Goal: Find contact information: Find contact information

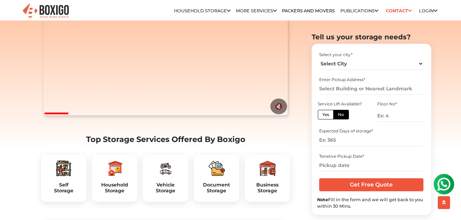
scroll to position [134, 0]
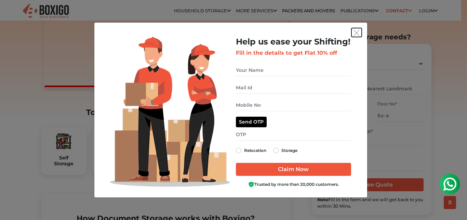
click at [359, 34] on img "get free quote dialog" at bounding box center [356, 33] width 6 height 6
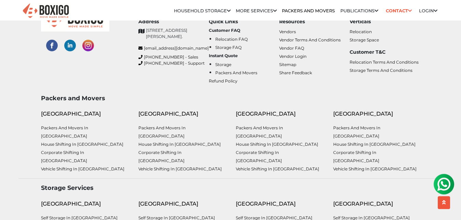
scroll to position [2608, 0]
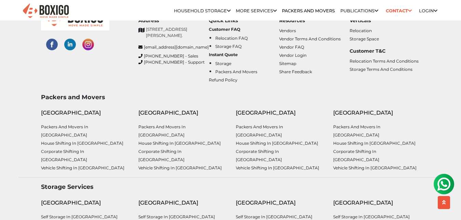
click at [346, 109] on div "[GEOGRAPHIC_DATA]" at bounding box center [376, 113] width 87 height 8
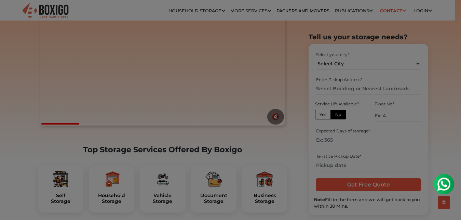
scroll to position [131, 0]
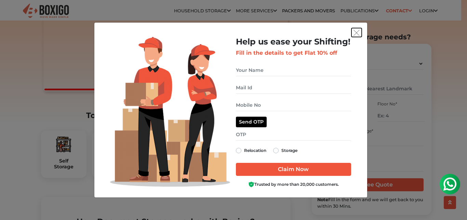
click at [358, 31] on img "get free quote dialog" at bounding box center [356, 33] width 6 height 6
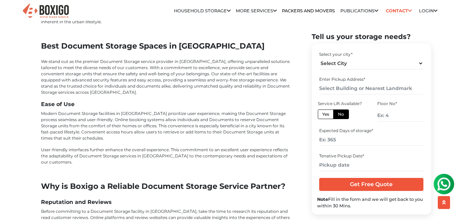
scroll to position [1664, 0]
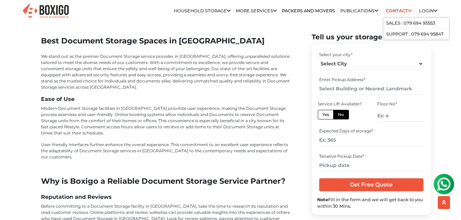
click at [392, 11] on link "Contact" at bounding box center [398, 10] width 30 height 11
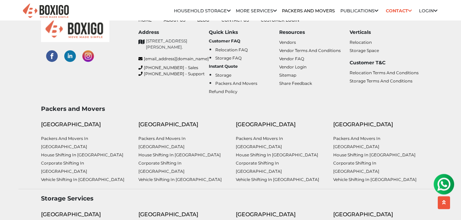
scroll to position [2636, 0]
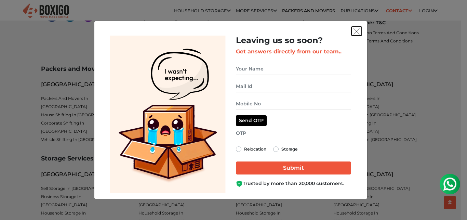
click at [356, 28] on button "get free quote dialog" at bounding box center [356, 31] width 10 height 9
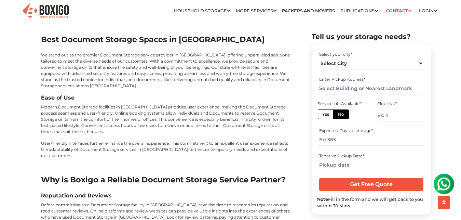
scroll to position [1664, 0]
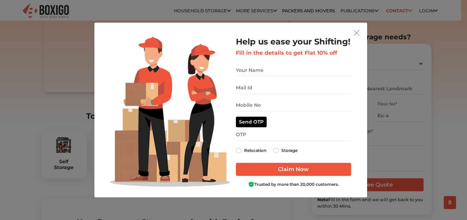
scroll to position [130, 0]
click at [359, 33] on img "get free quote dialog" at bounding box center [356, 33] width 6 height 6
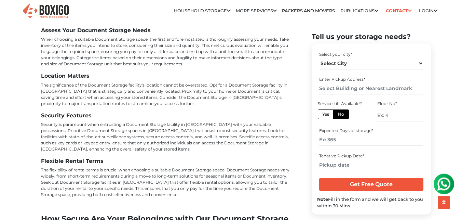
scroll to position [2221, 0]
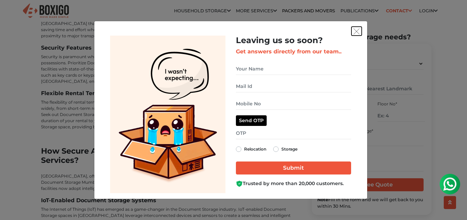
click at [355, 29] on img "get free quote dialog" at bounding box center [356, 31] width 6 height 6
